Goal: Information Seeking & Learning: Learn about a topic

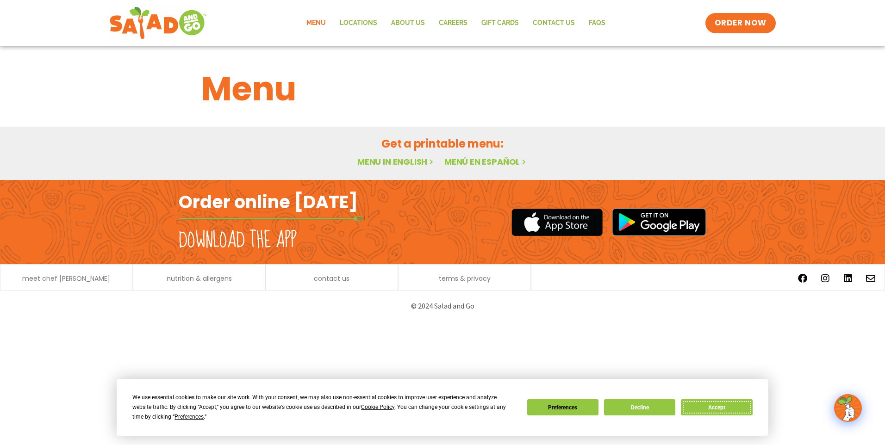
click at [691, 414] on button "Accept" at bounding box center [716, 407] width 71 height 16
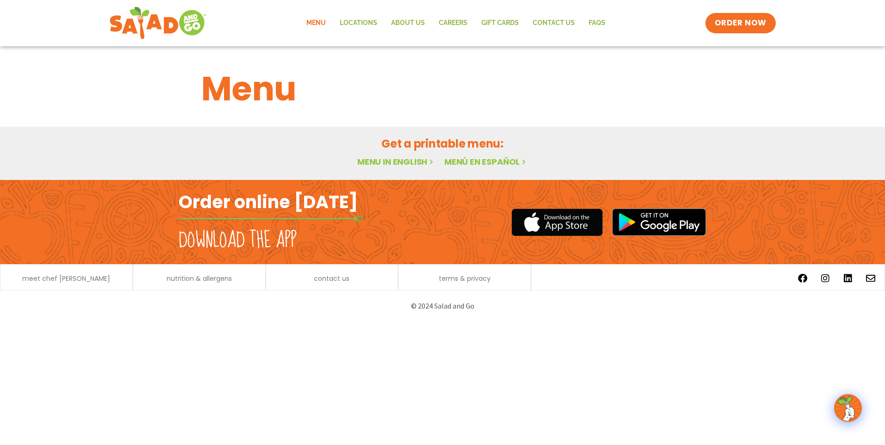
click at [320, 19] on link "Menu" at bounding box center [315, 22] width 33 height 21
click at [321, 21] on link "Menu" at bounding box center [315, 22] width 33 height 21
click at [399, 159] on link "Menu in English" at bounding box center [396, 162] width 78 height 12
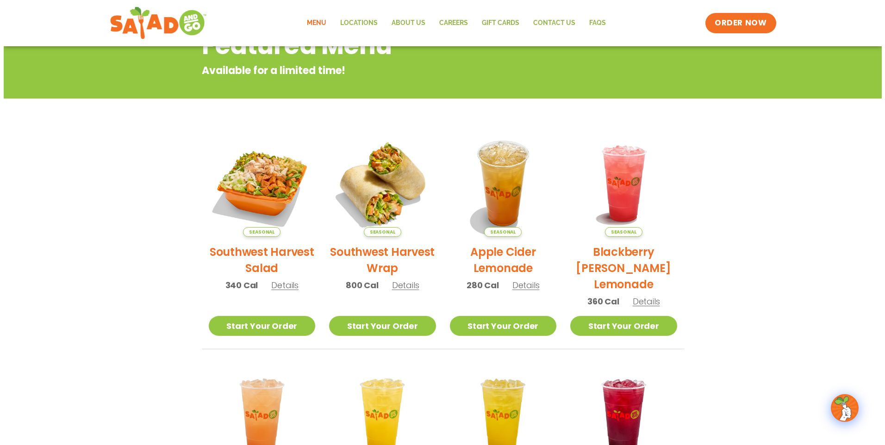
scroll to position [139, 0]
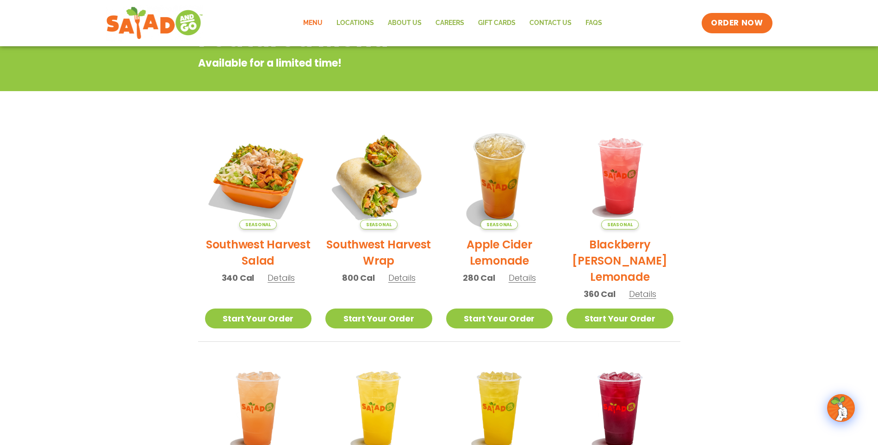
click at [247, 170] on img at bounding box center [258, 176] width 107 height 107
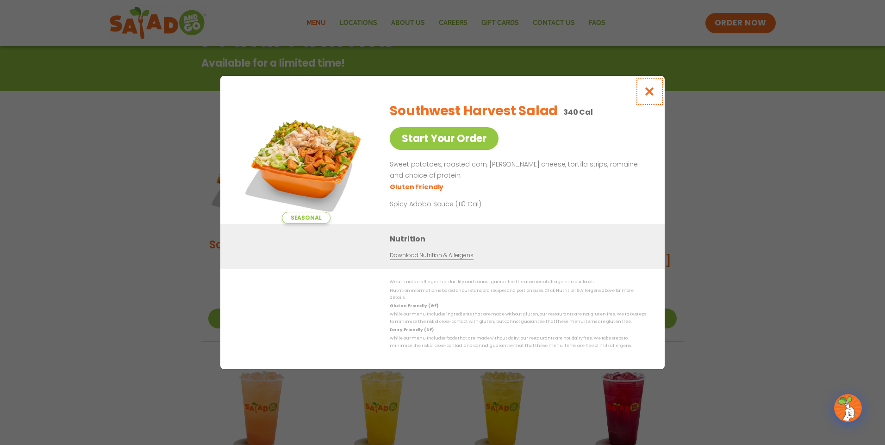
click at [656, 96] on button "Close modal" at bounding box center [649, 91] width 30 height 31
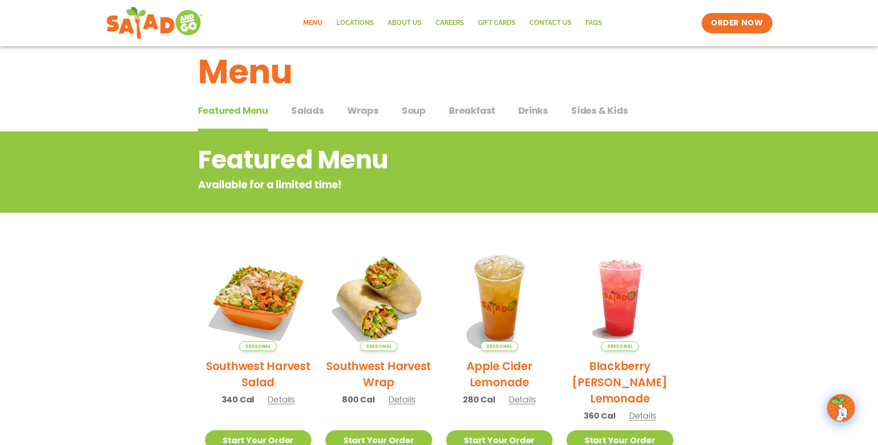
scroll to position [10, 0]
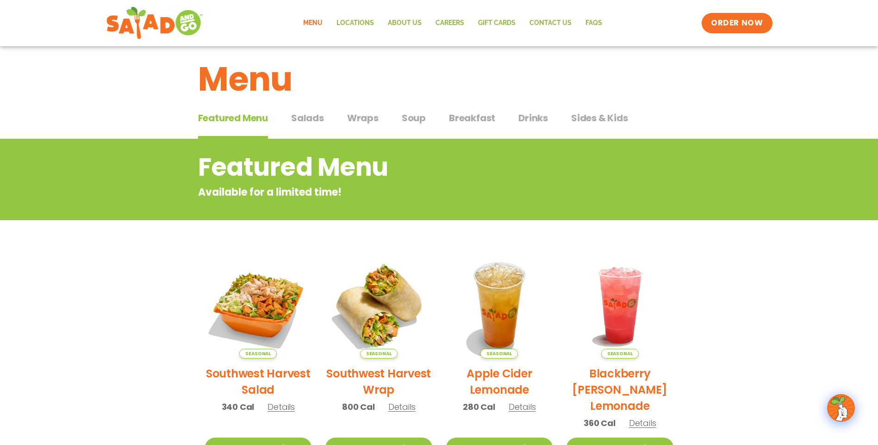
click at [409, 119] on span "Soup" at bounding box center [414, 118] width 24 height 14
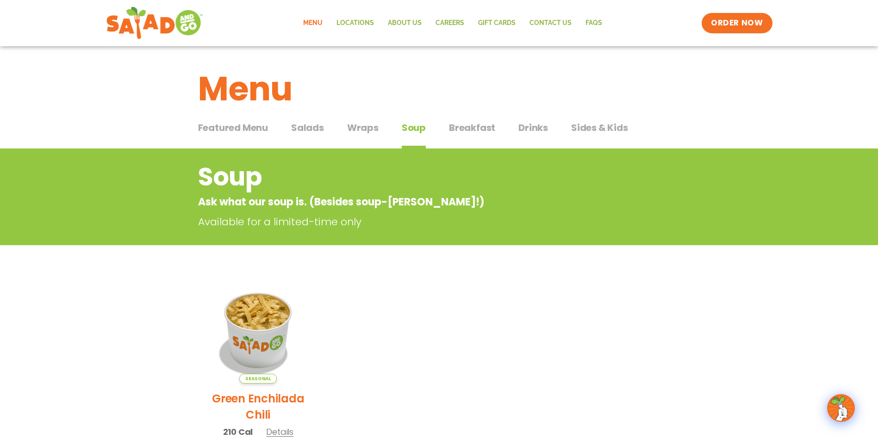
click at [363, 129] on span "Wraps" at bounding box center [362, 128] width 31 height 14
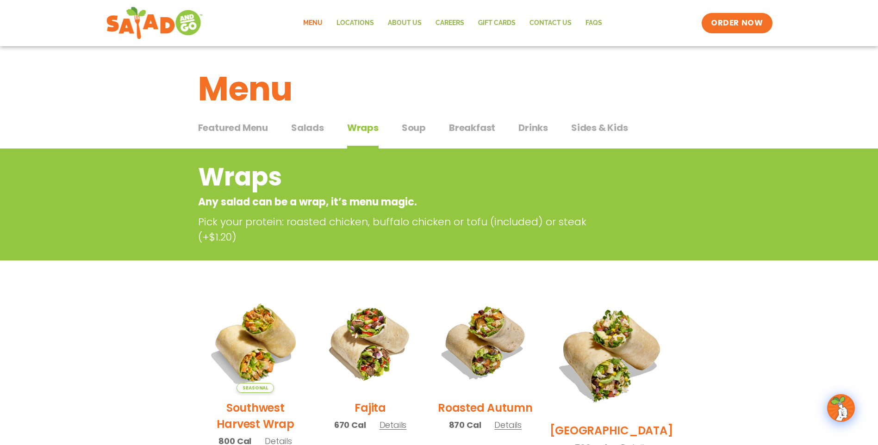
click at [306, 126] on span "Salads" at bounding box center [307, 128] width 33 height 14
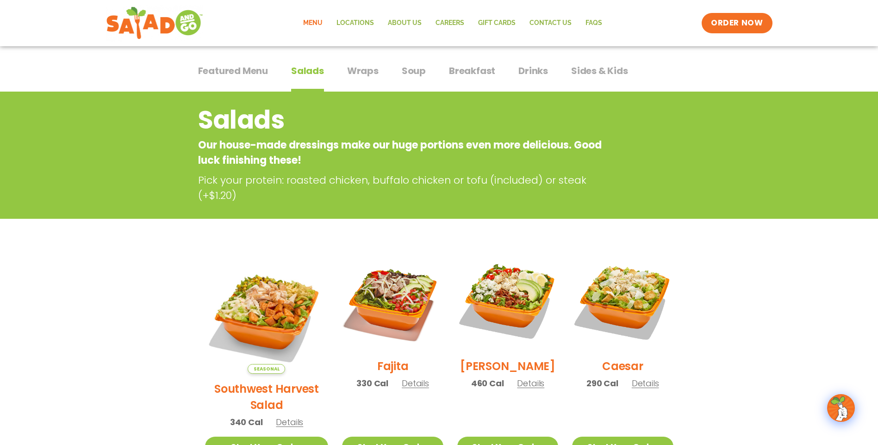
scroll to position [185, 0]
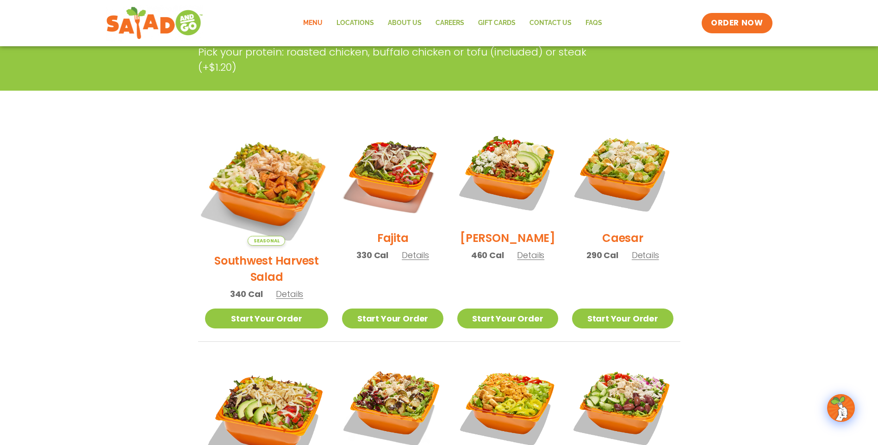
click at [244, 170] on img at bounding box center [266, 184] width 145 height 145
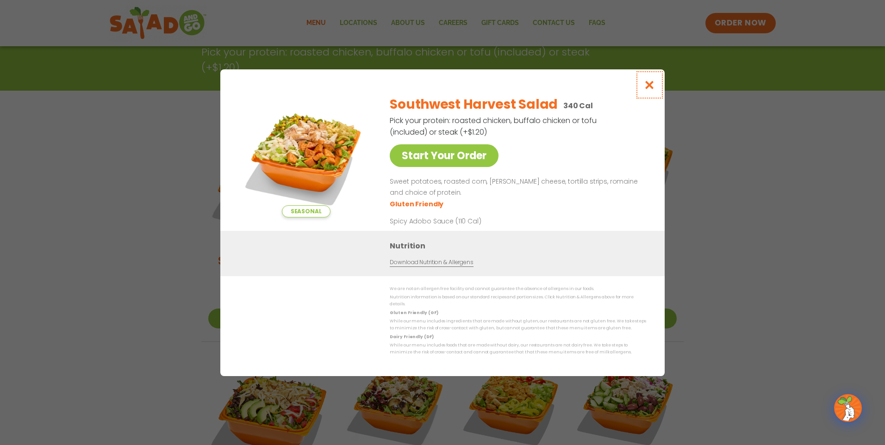
click at [649, 90] on icon "Close modal" at bounding box center [650, 85] width 12 height 10
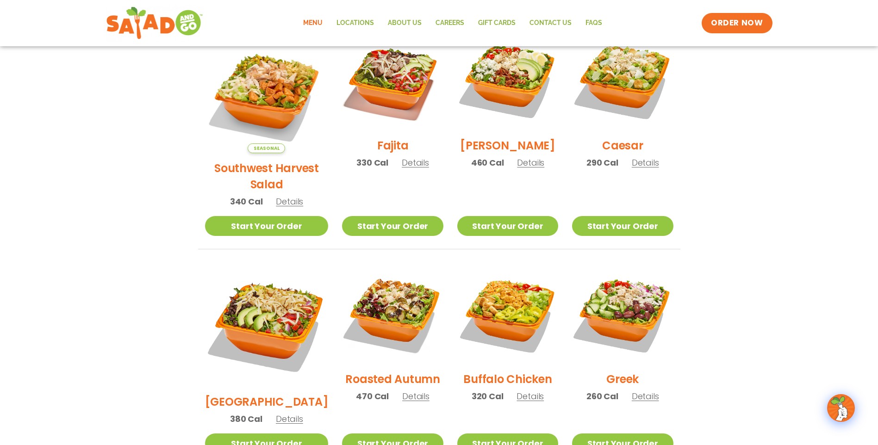
scroll to position [324, 0]
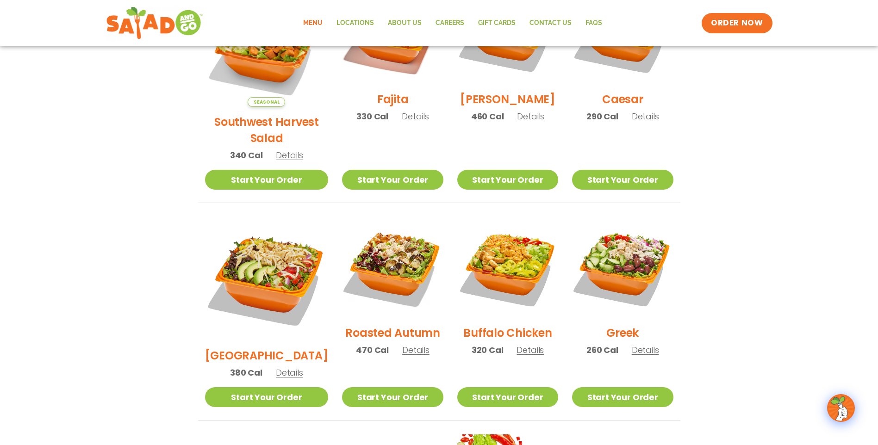
click at [650, 344] on span "Details" at bounding box center [645, 350] width 27 height 12
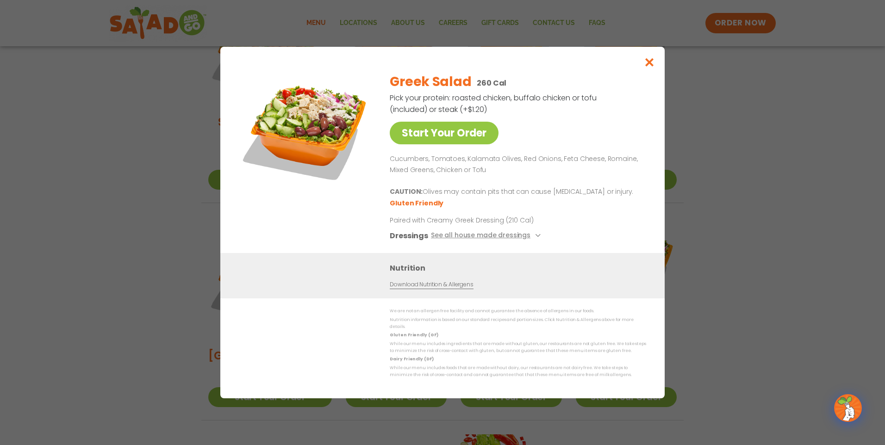
click at [459, 288] on link "Download Nutrition & Allergens" at bounding box center [431, 284] width 83 height 9
click at [642, 64] on button "Close modal" at bounding box center [649, 62] width 30 height 31
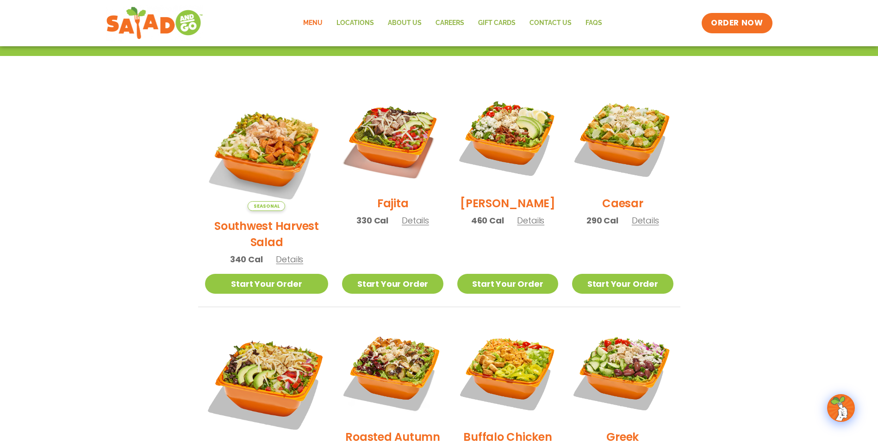
scroll to position [208, 0]
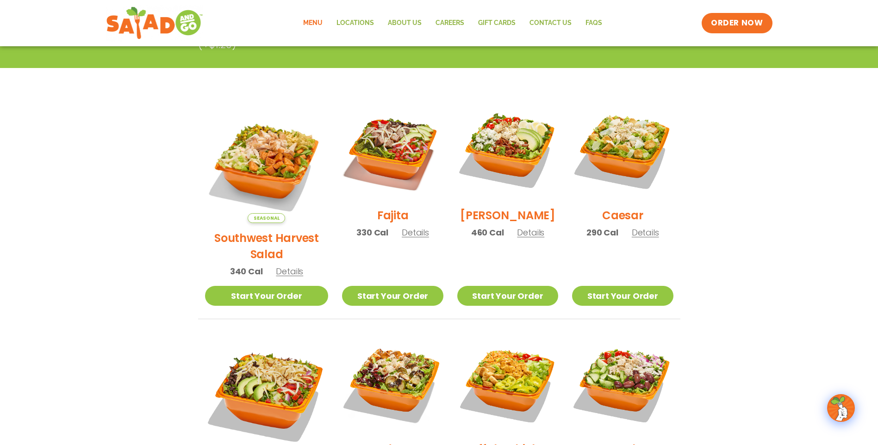
click at [640, 236] on span "Details" at bounding box center [645, 233] width 27 height 12
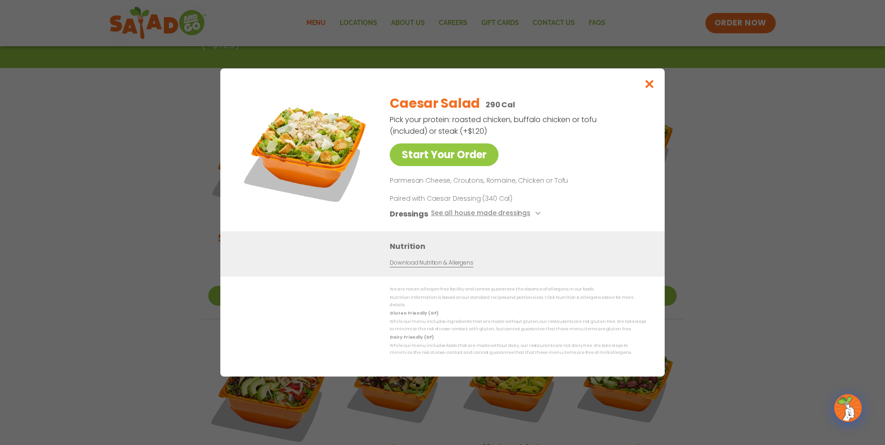
click at [437, 266] on link "Download Nutrition & Allergens" at bounding box center [431, 263] width 83 height 9
click at [649, 89] on icon "Close modal" at bounding box center [650, 84] width 12 height 10
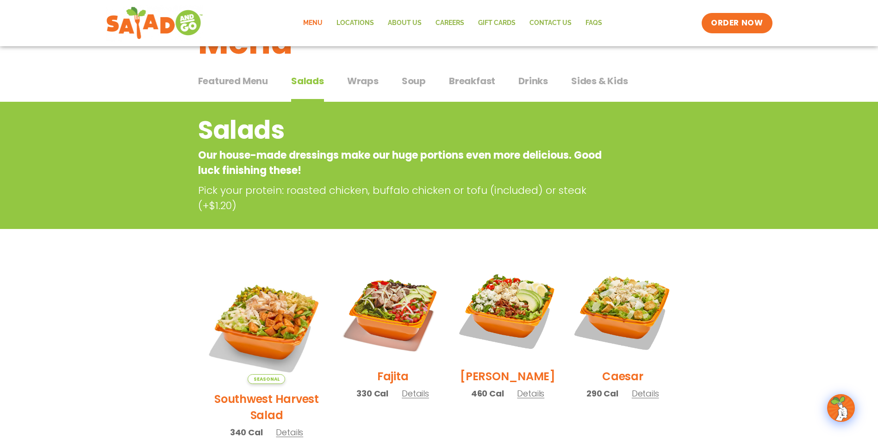
scroll to position [23, 0]
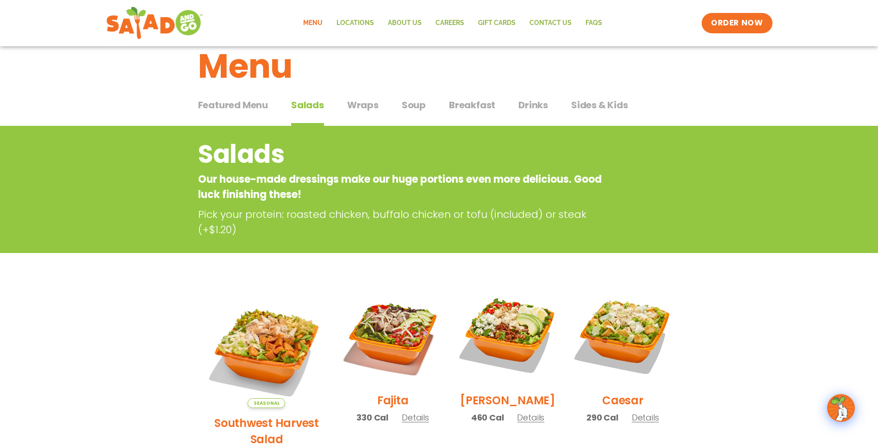
click at [477, 105] on span "Breakfast" at bounding box center [472, 105] width 46 height 14
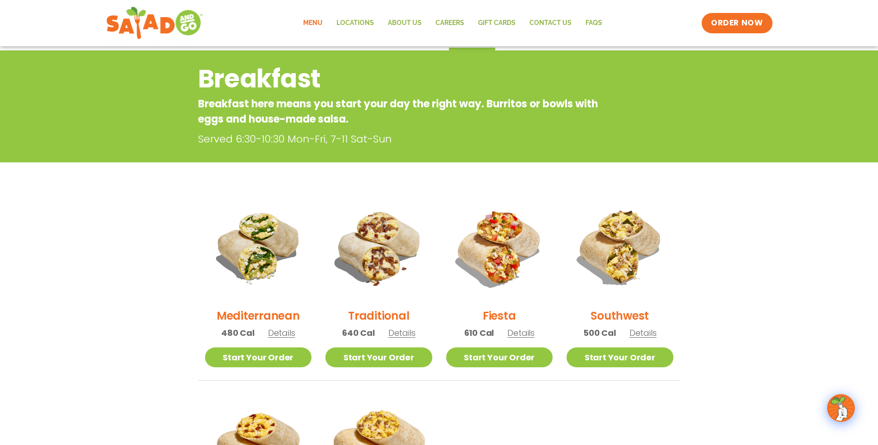
scroll to position [69, 0]
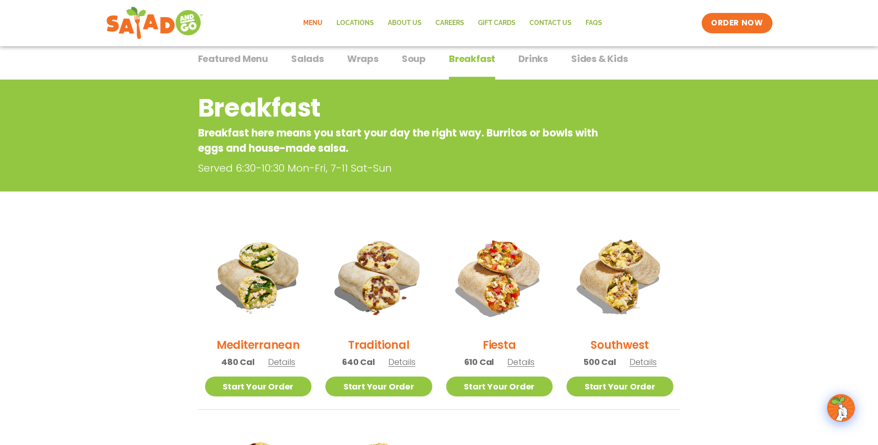
click at [605, 57] on span "Sides & Kids" at bounding box center [599, 59] width 57 height 14
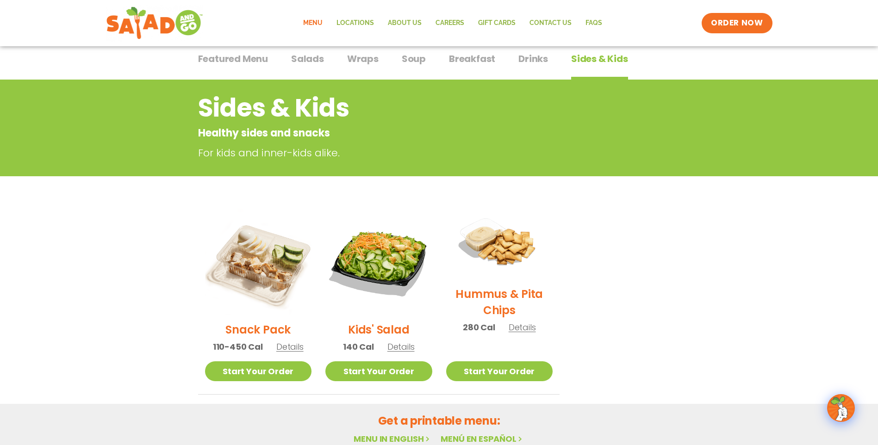
click at [409, 65] on span "Soup" at bounding box center [414, 59] width 24 height 14
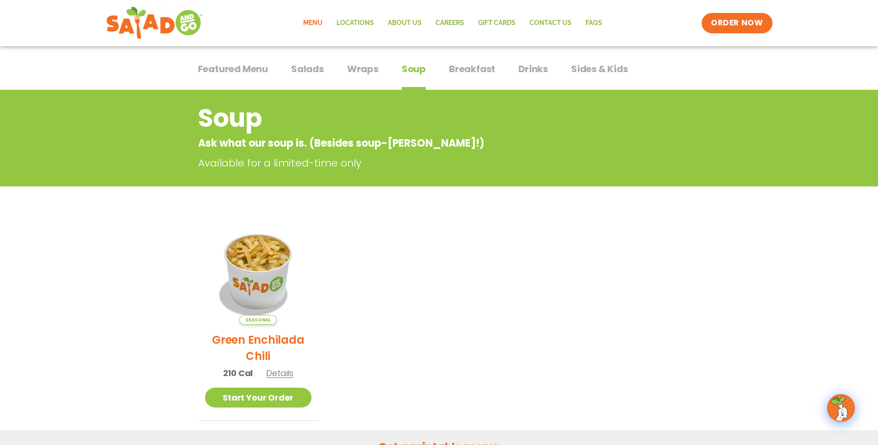
scroll to position [54, 0]
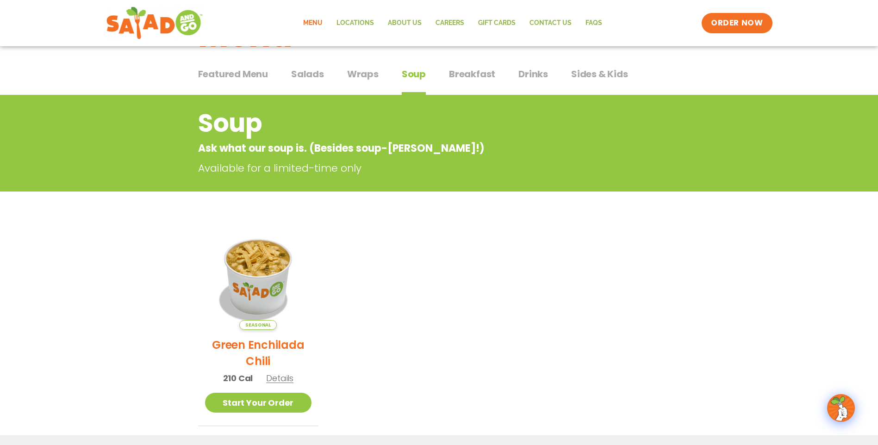
click at [245, 79] on span "Featured Menu" at bounding box center [233, 74] width 70 height 14
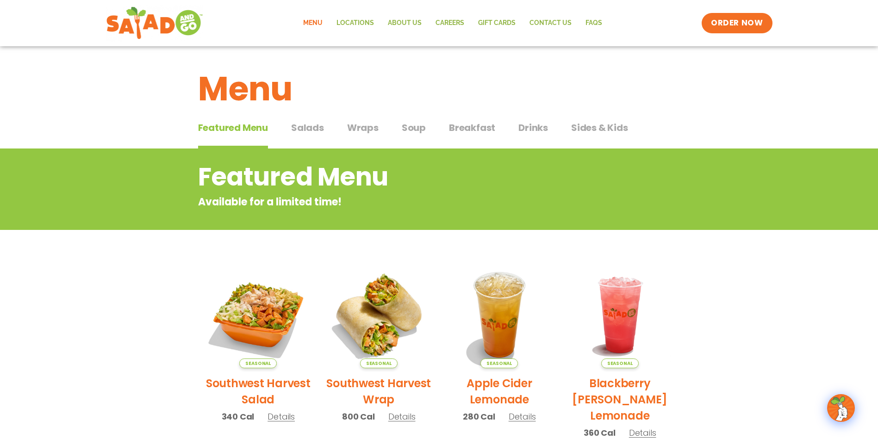
click at [624, 129] on span "Sides & Kids" at bounding box center [599, 128] width 57 height 14
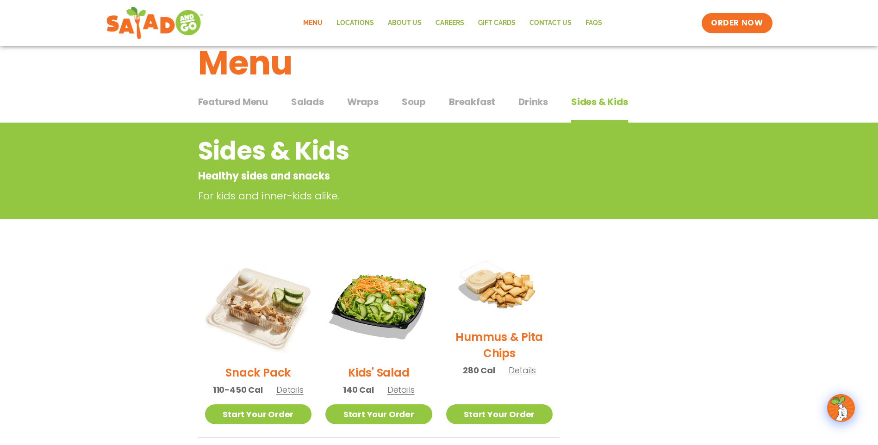
scroll to position [46, 0]
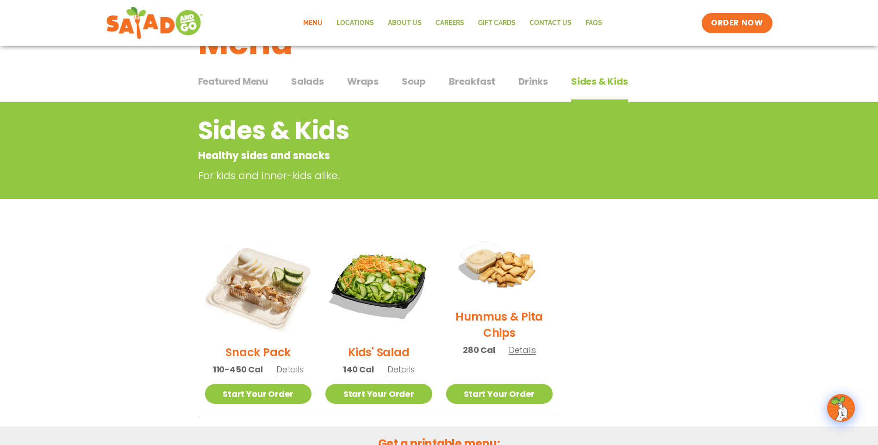
click at [211, 74] on span "Featured Menu" at bounding box center [233, 81] width 70 height 14
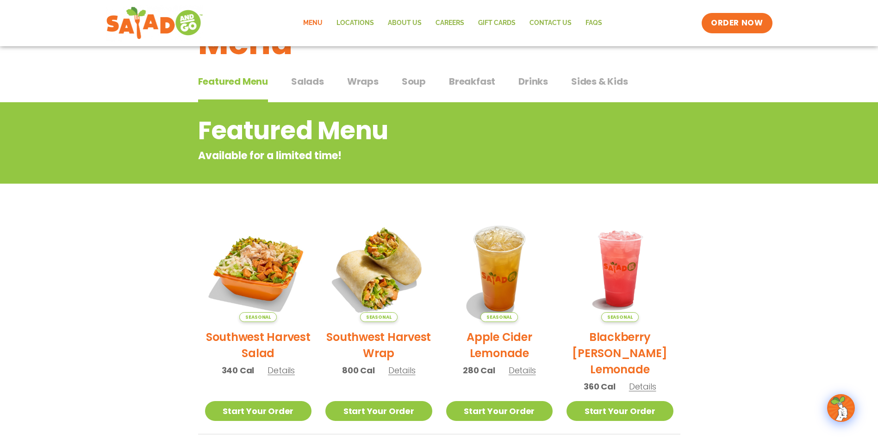
click at [301, 79] on span "Salads" at bounding box center [307, 81] width 33 height 14
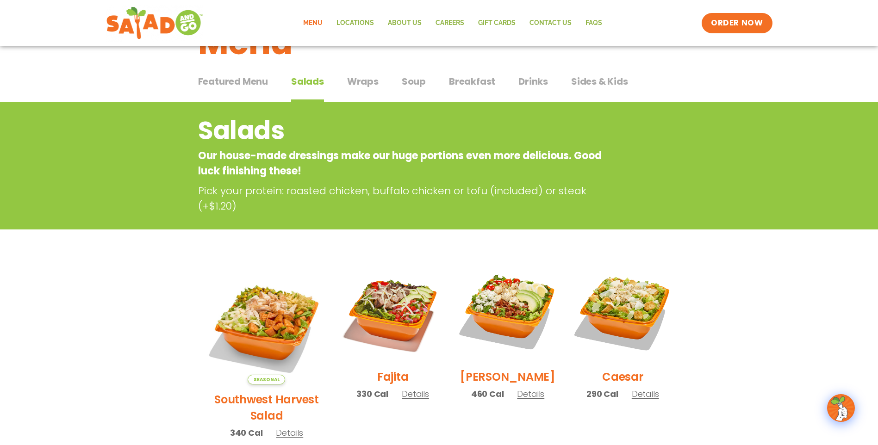
click at [363, 87] on span "Wraps" at bounding box center [362, 81] width 31 height 14
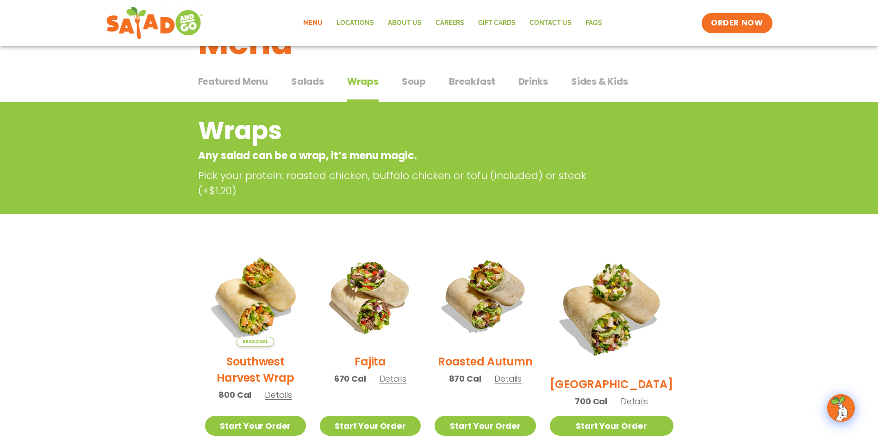
click at [406, 86] on span "Soup" at bounding box center [414, 81] width 24 height 14
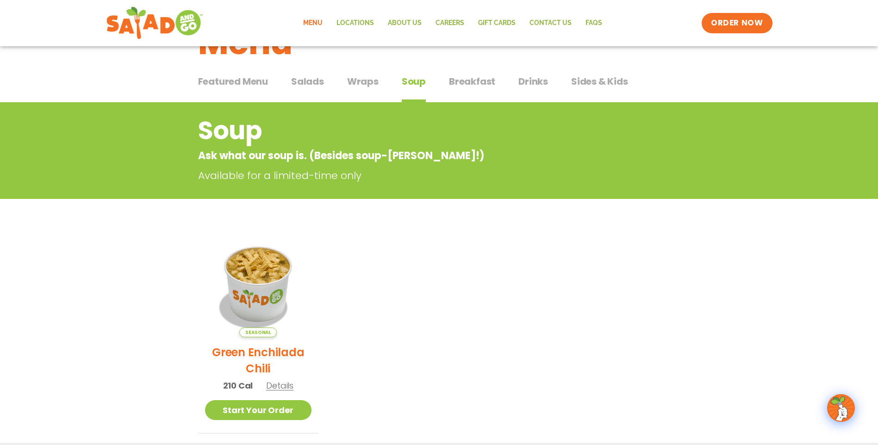
click at [489, 82] on span "Breakfast" at bounding box center [472, 81] width 46 height 14
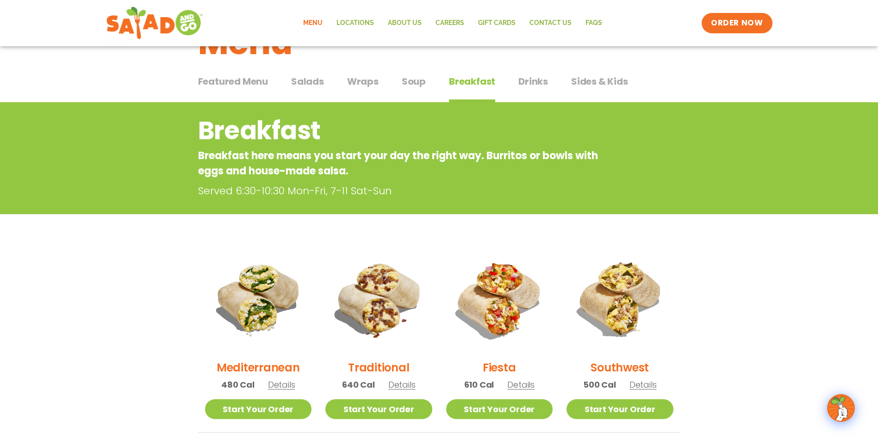
click at [544, 80] on span "Drinks" at bounding box center [533, 81] width 30 height 14
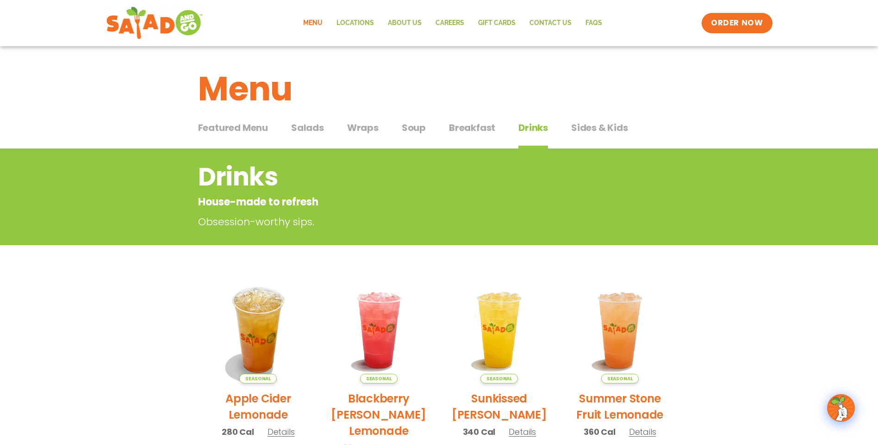
click at [252, 125] on span "Featured Menu" at bounding box center [233, 128] width 70 height 14
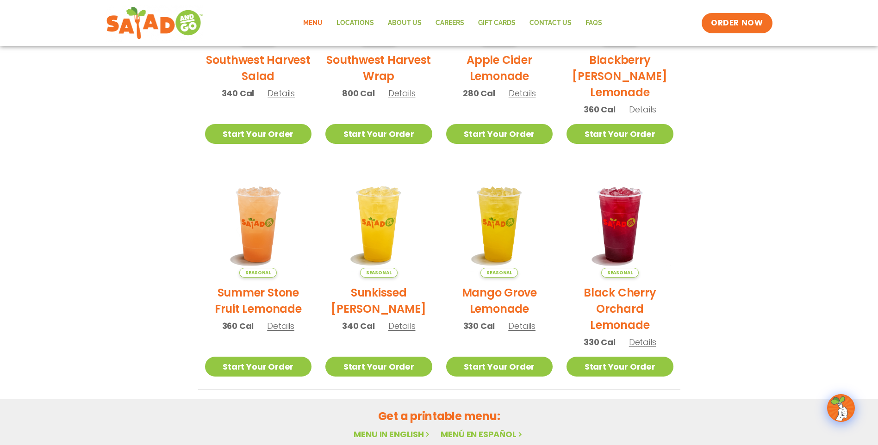
scroll to position [195, 0]
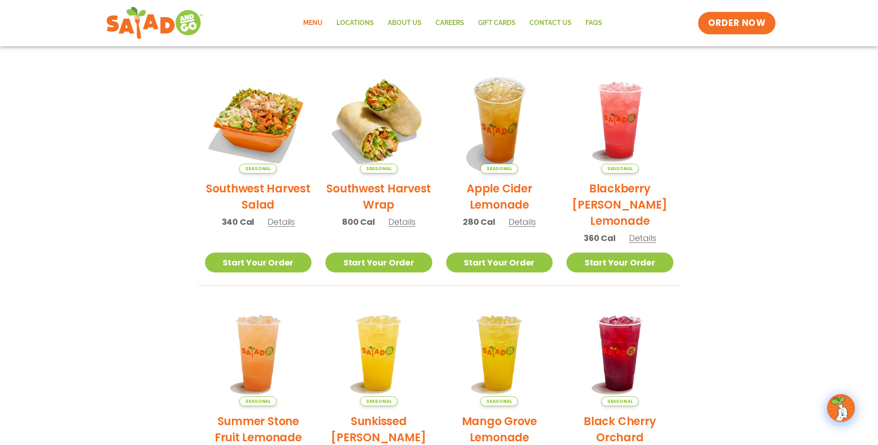
click at [751, 22] on span "ORDER NOW" at bounding box center [736, 23] width 57 height 12
